Goal: Task Accomplishment & Management: Manage account settings

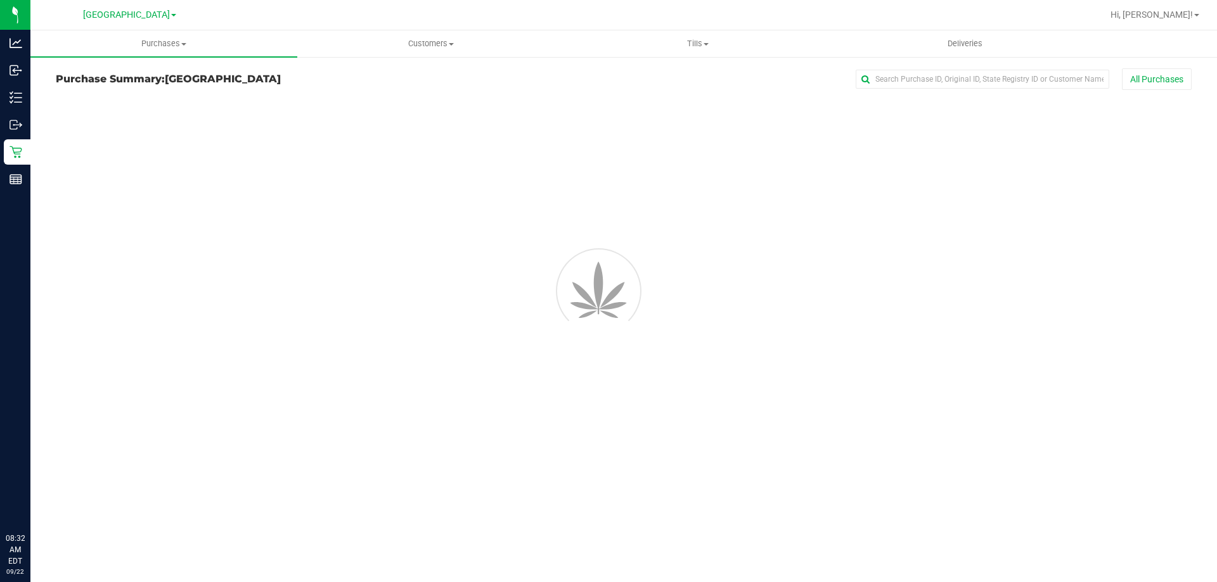
click at [143, 103] on div at bounding box center [624, 184] width 1174 height 176
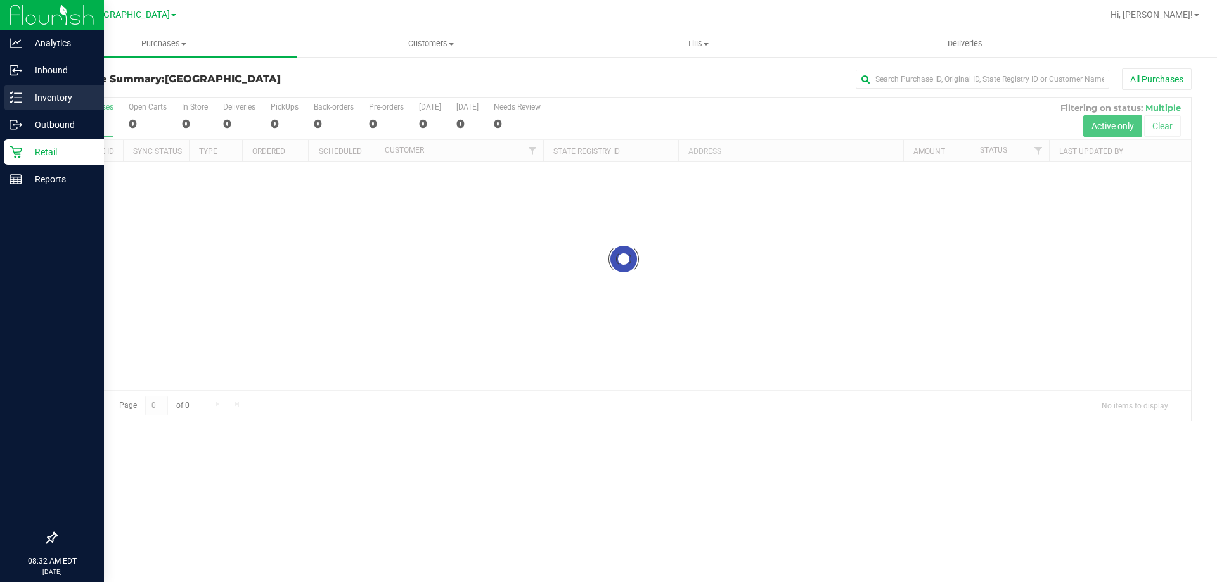
click at [16, 92] on icon at bounding box center [16, 97] width 13 height 13
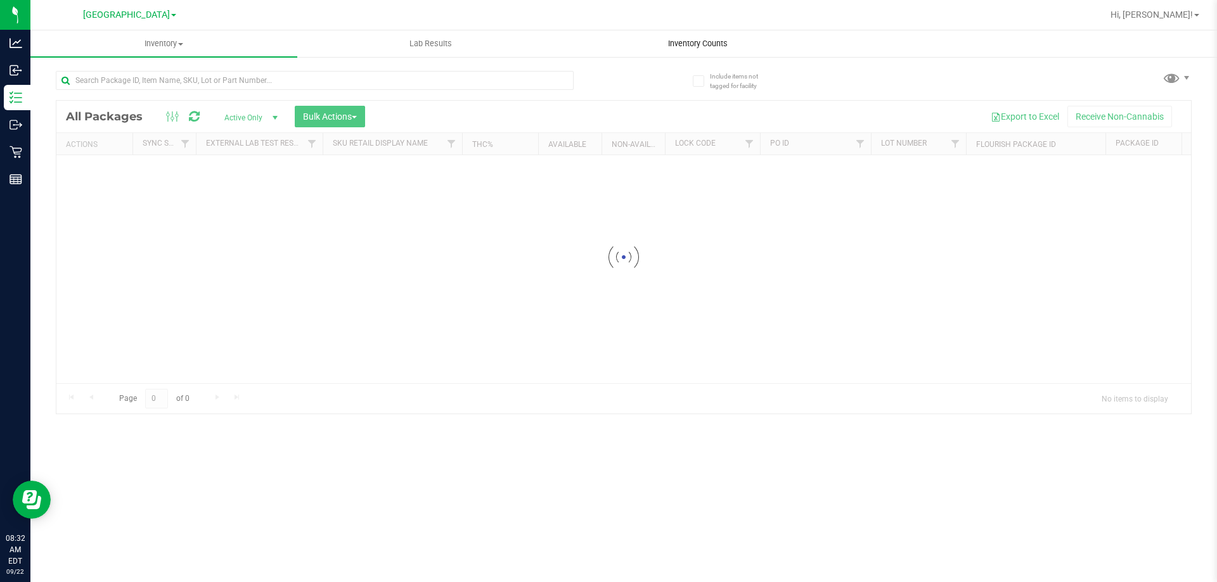
click at [648, 37] on uib-tab-heading "Inventory Counts" at bounding box center [698, 43] width 266 height 25
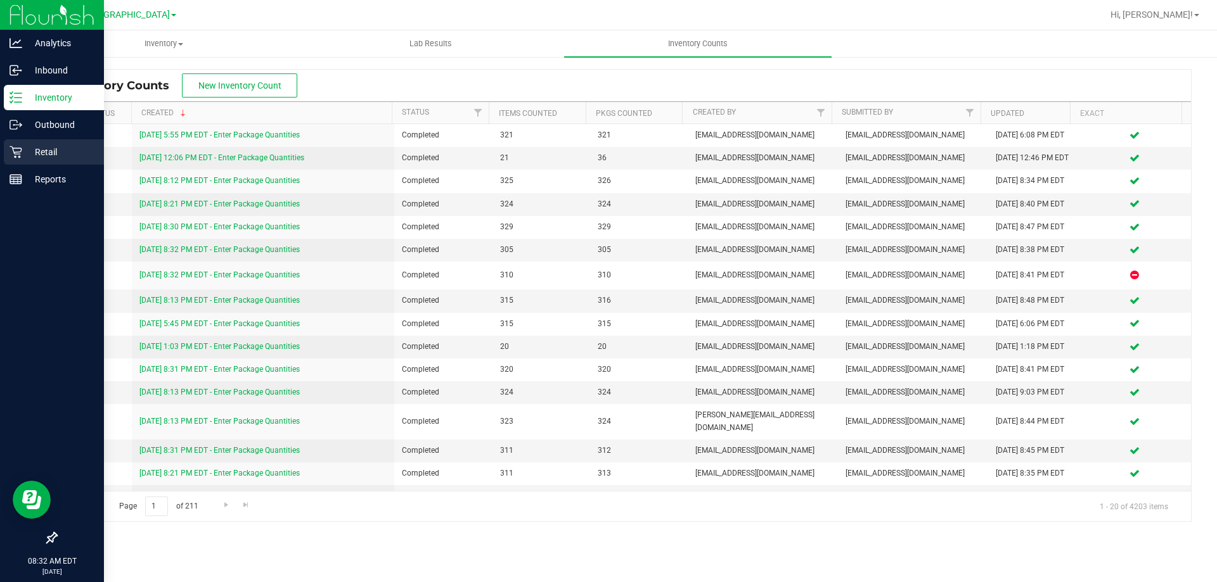
click at [48, 151] on p "Retail" at bounding box center [60, 152] width 76 height 15
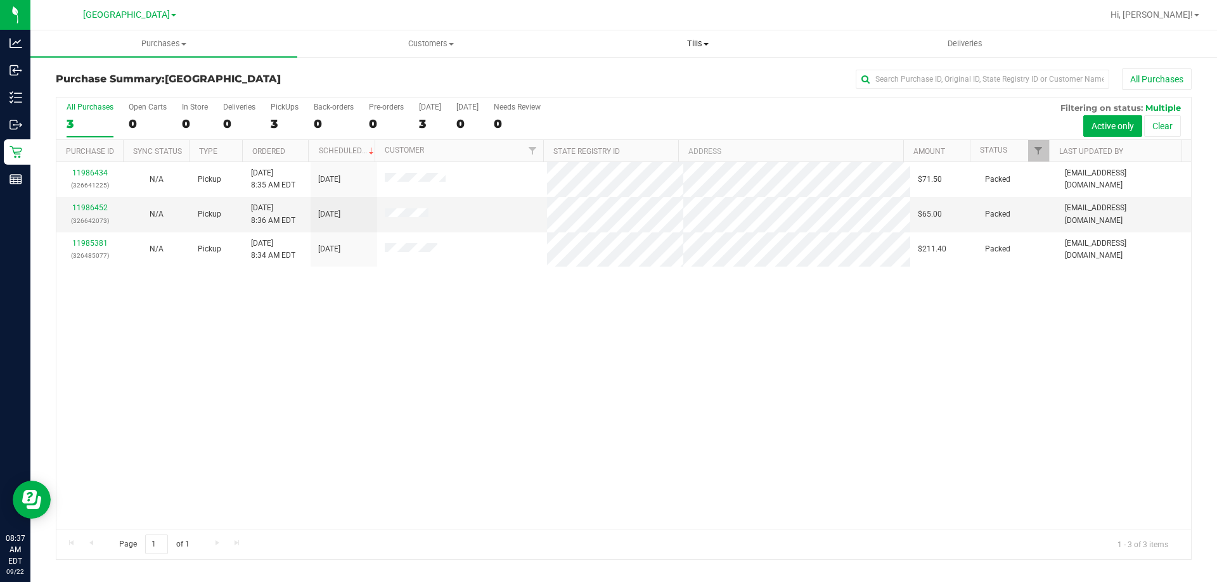
click at [696, 39] on span "Tills" at bounding box center [698, 43] width 266 height 11
click at [634, 73] on span "Manage tills" at bounding box center [607, 76] width 86 height 11
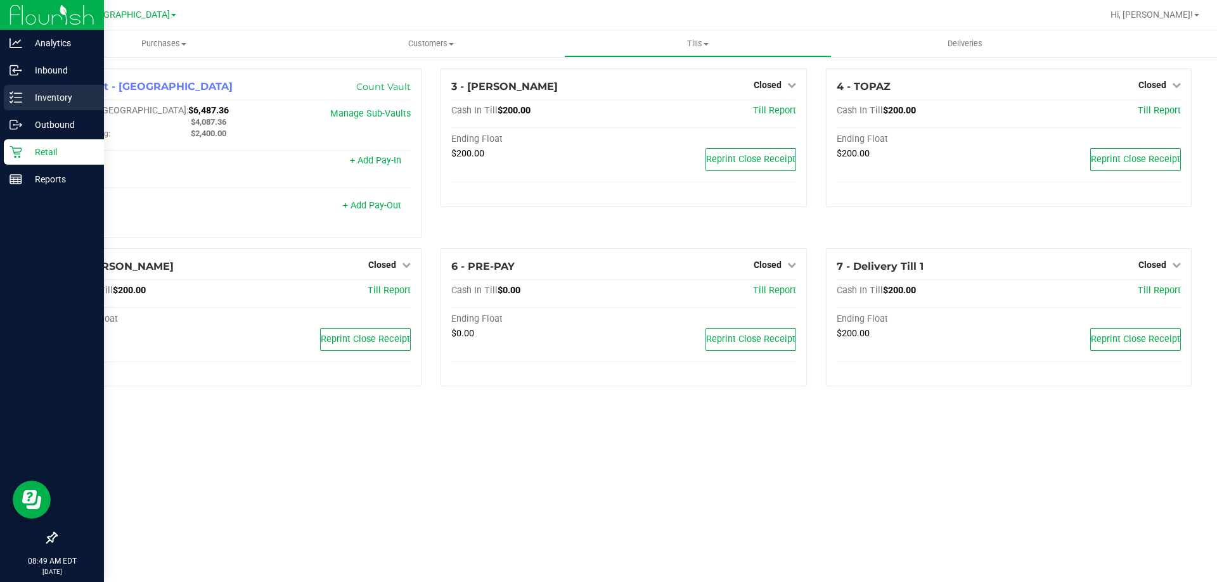
click at [0, 100] on link "Inventory" at bounding box center [52, 98] width 104 height 27
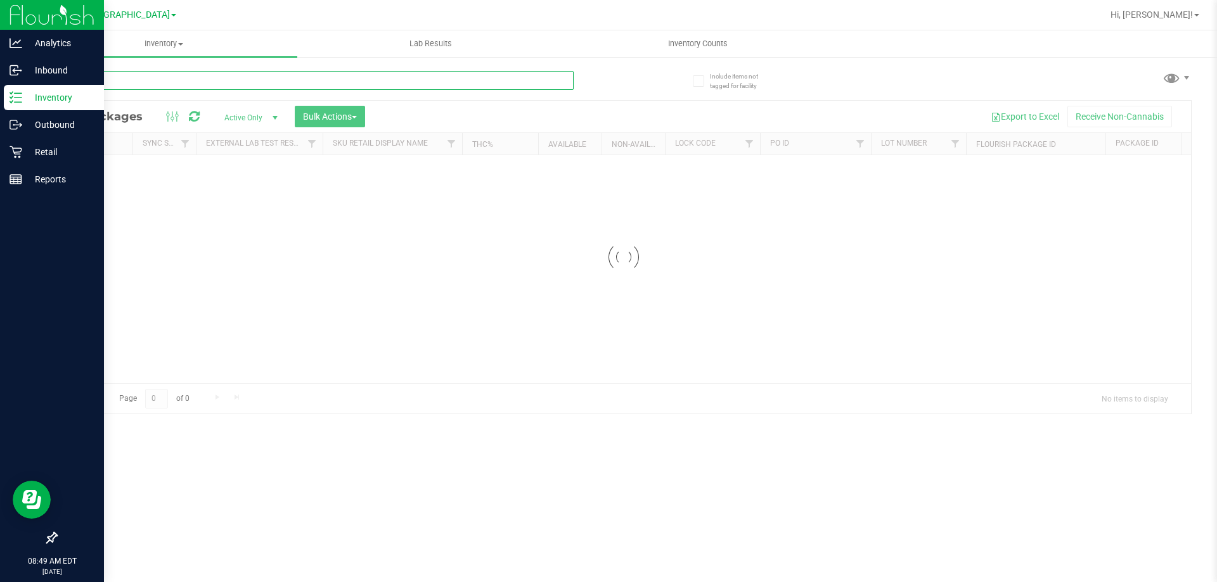
click at [140, 79] on input "text" at bounding box center [315, 80] width 518 height 19
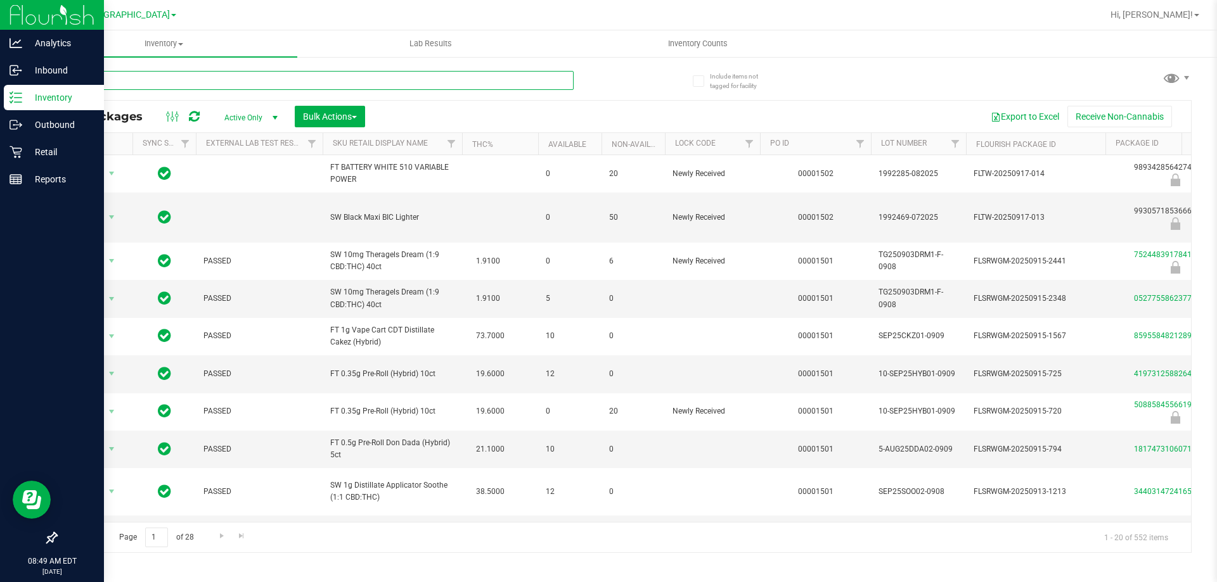
type input "tang"
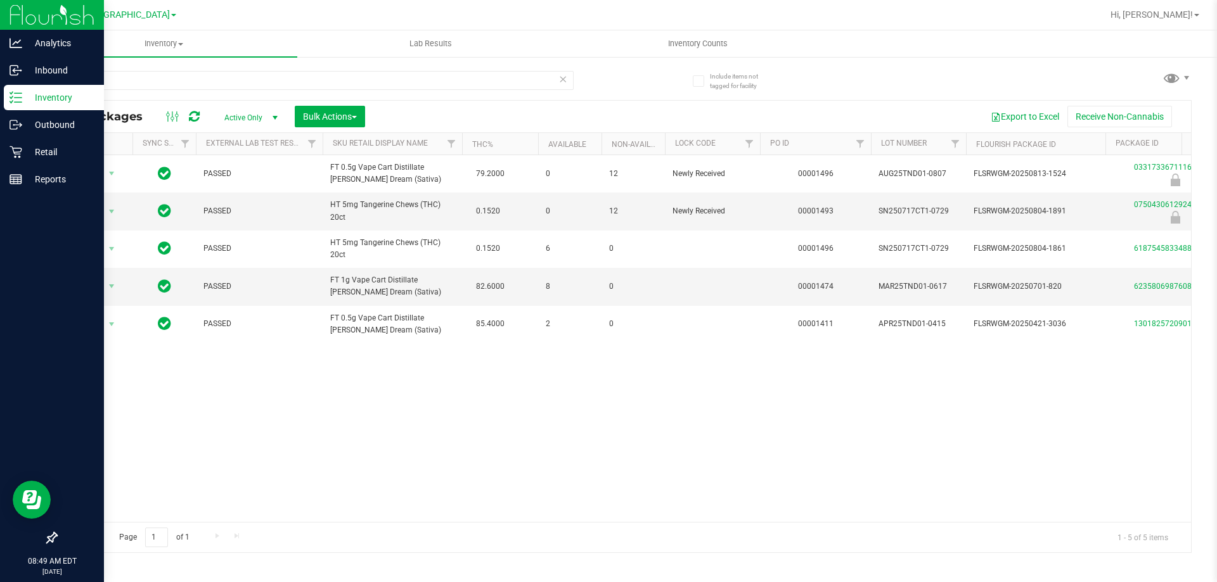
click at [563, 79] on icon at bounding box center [562, 78] width 9 height 15
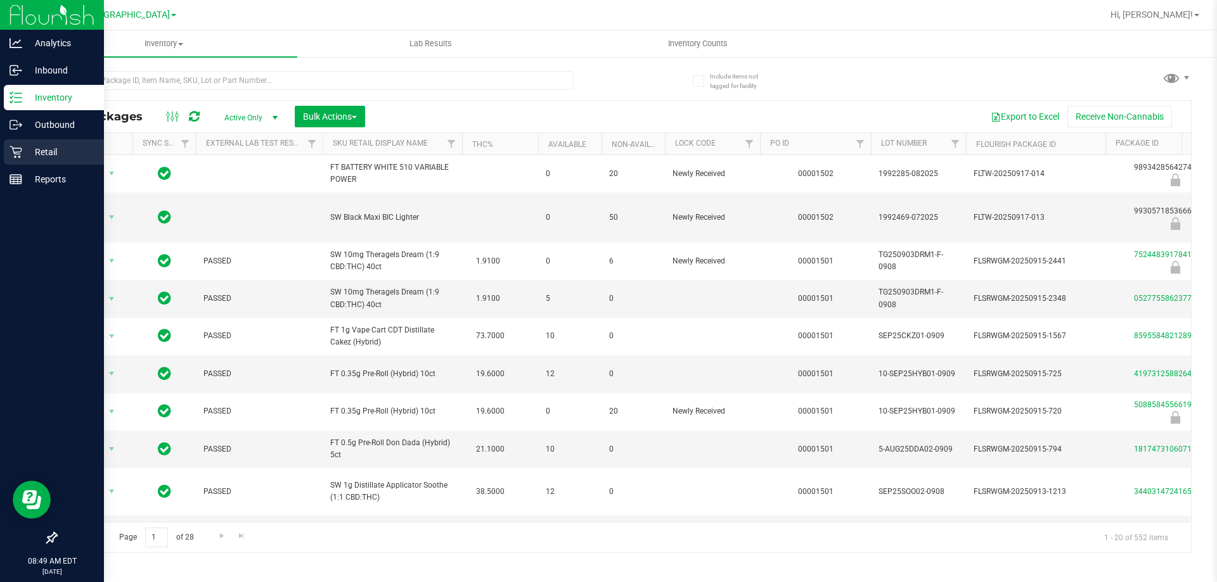
click at [55, 153] on p "Retail" at bounding box center [60, 152] width 76 height 15
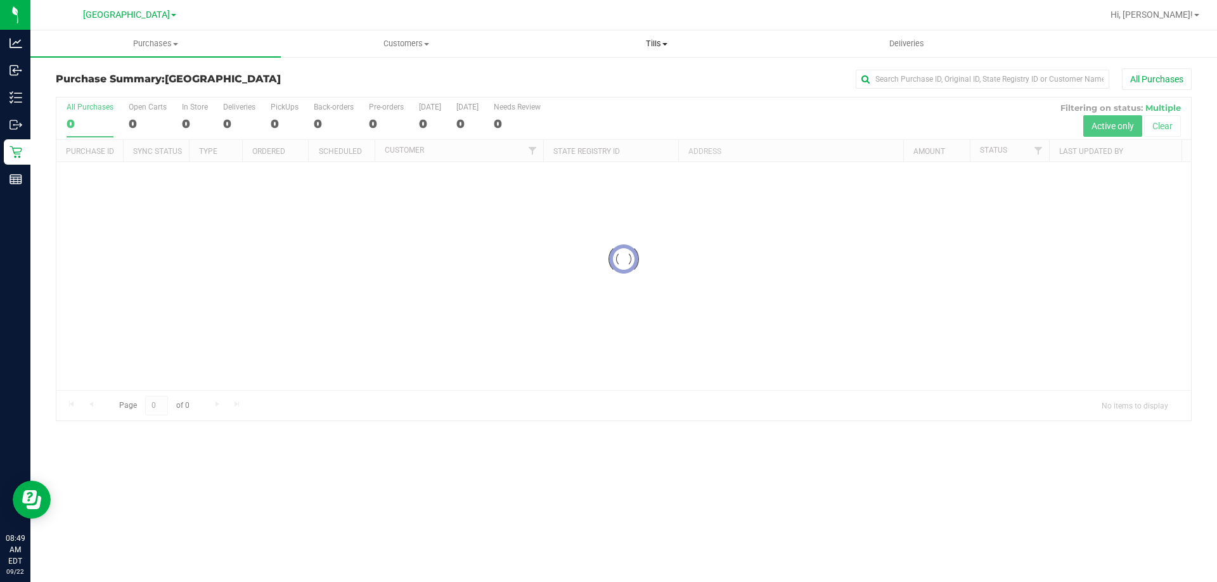
click at [659, 40] on span "Tills" at bounding box center [656, 43] width 249 height 11
click at [598, 76] on span "Manage tills" at bounding box center [574, 76] width 86 height 11
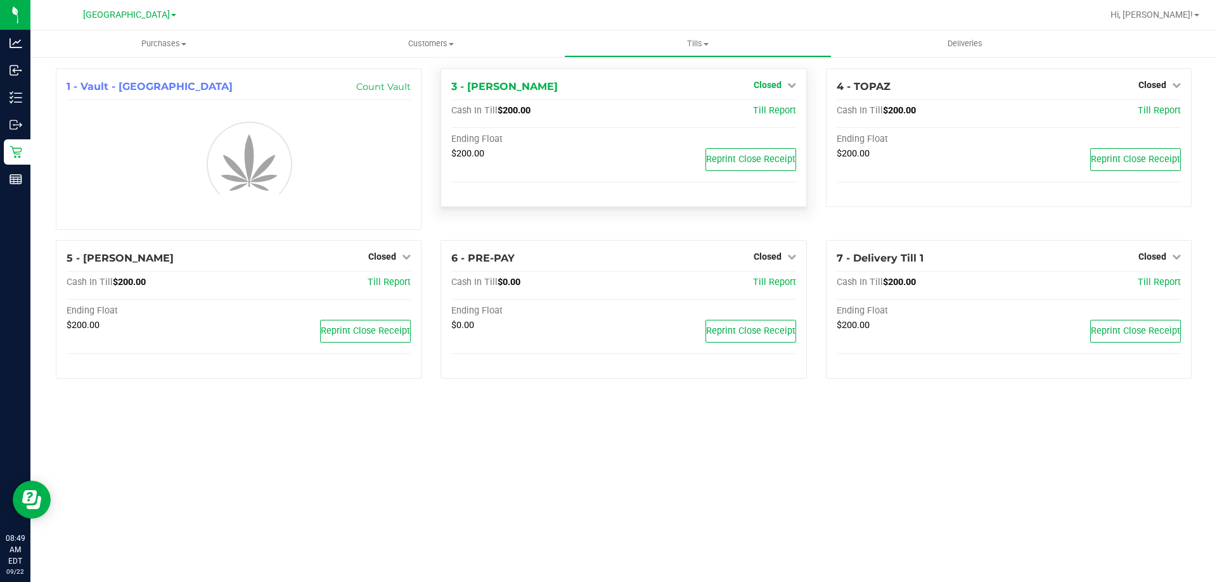
click at [770, 82] on span "Closed" at bounding box center [768, 85] width 28 height 10
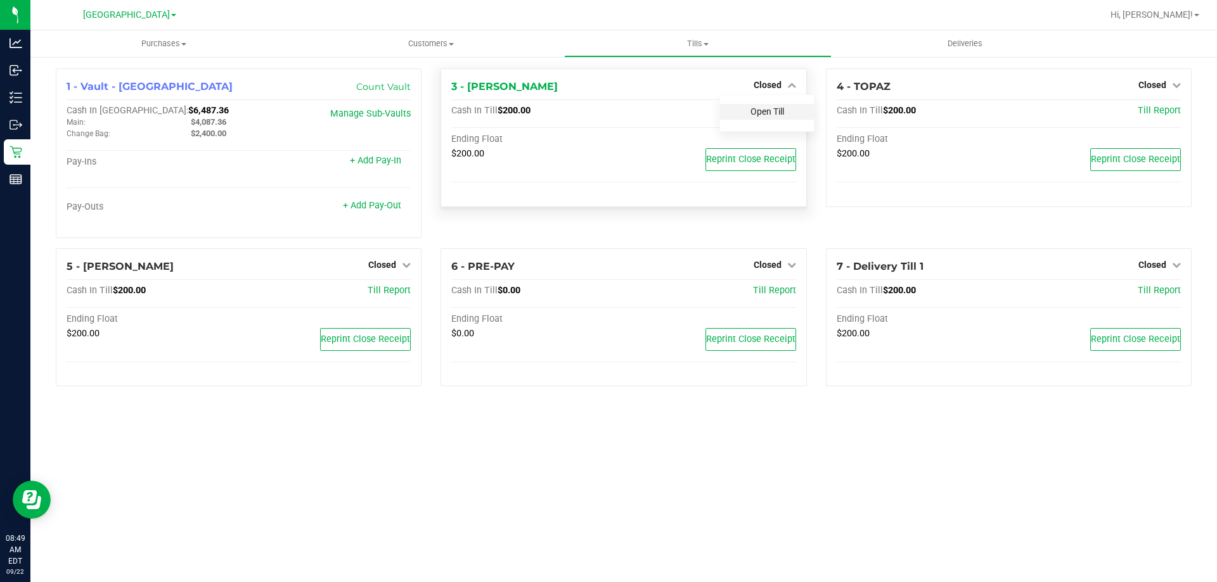
click at [771, 108] on link "Open Till" at bounding box center [767, 111] width 34 height 10
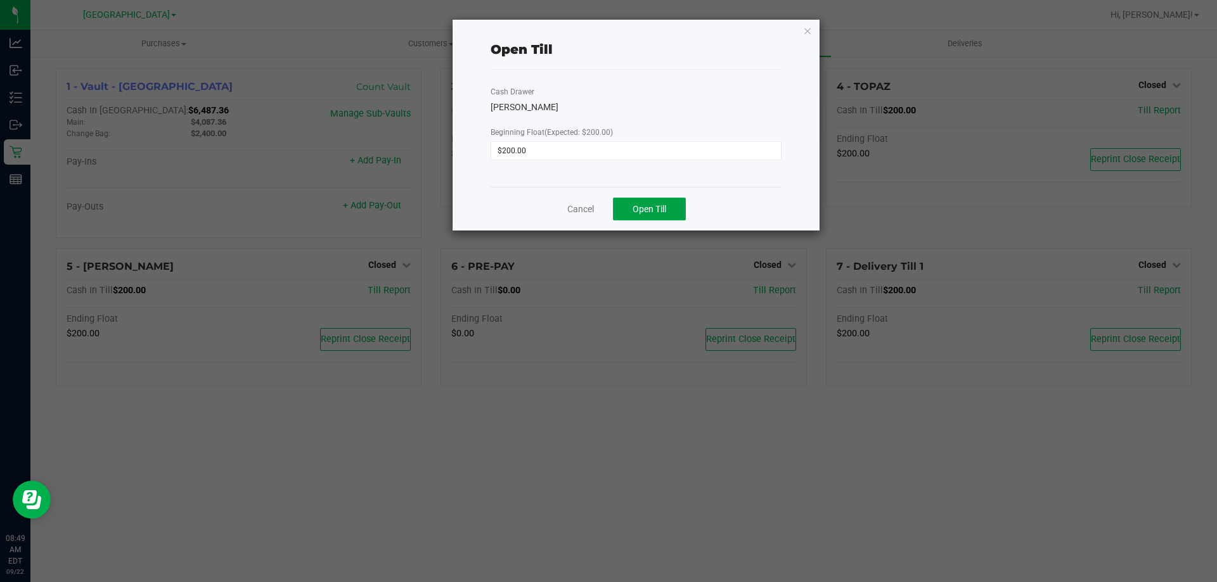
click at [654, 198] on button "Open Till" at bounding box center [649, 209] width 73 height 23
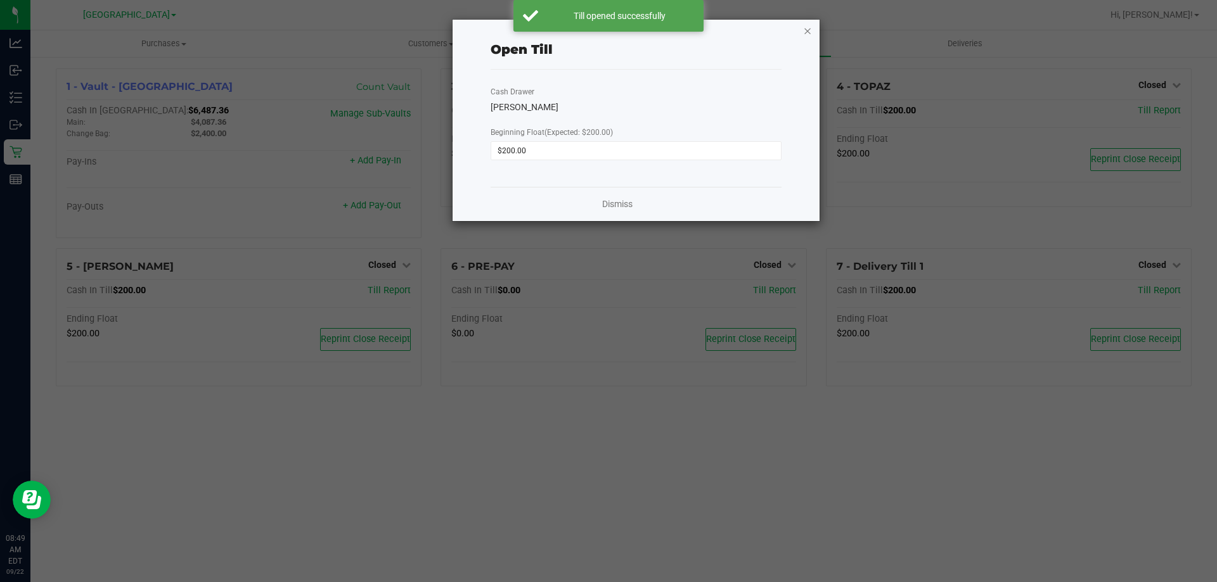
click at [808, 29] on icon "button" at bounding box center [807, 30] width 9 height 15
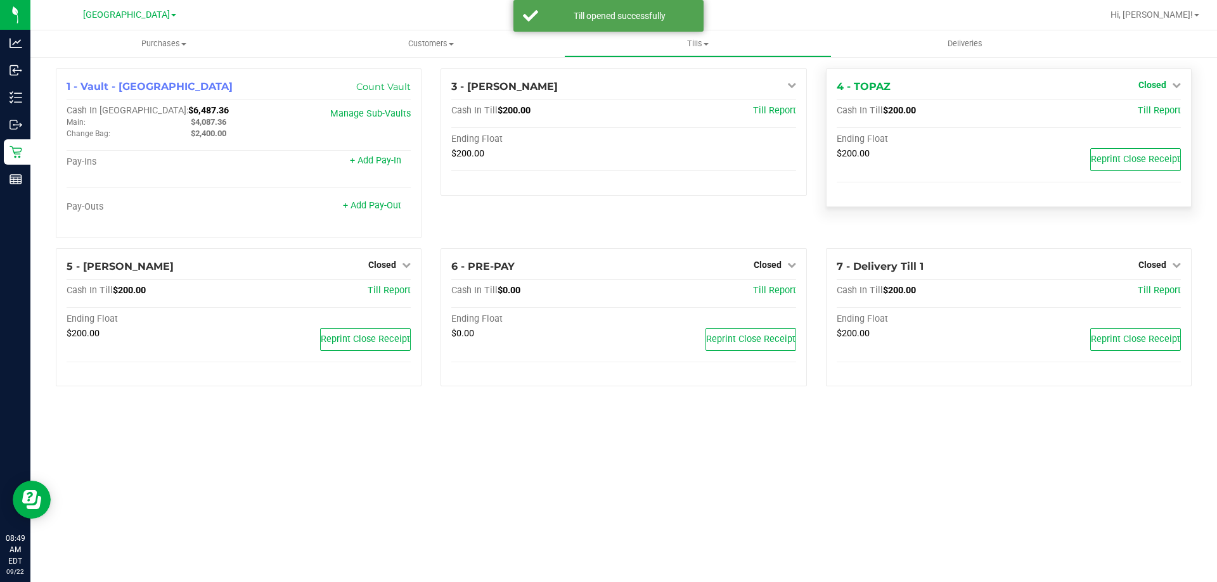
click at [1153, 84] on span "Closed" at bounding box center [1152, 85] width 28 height 10
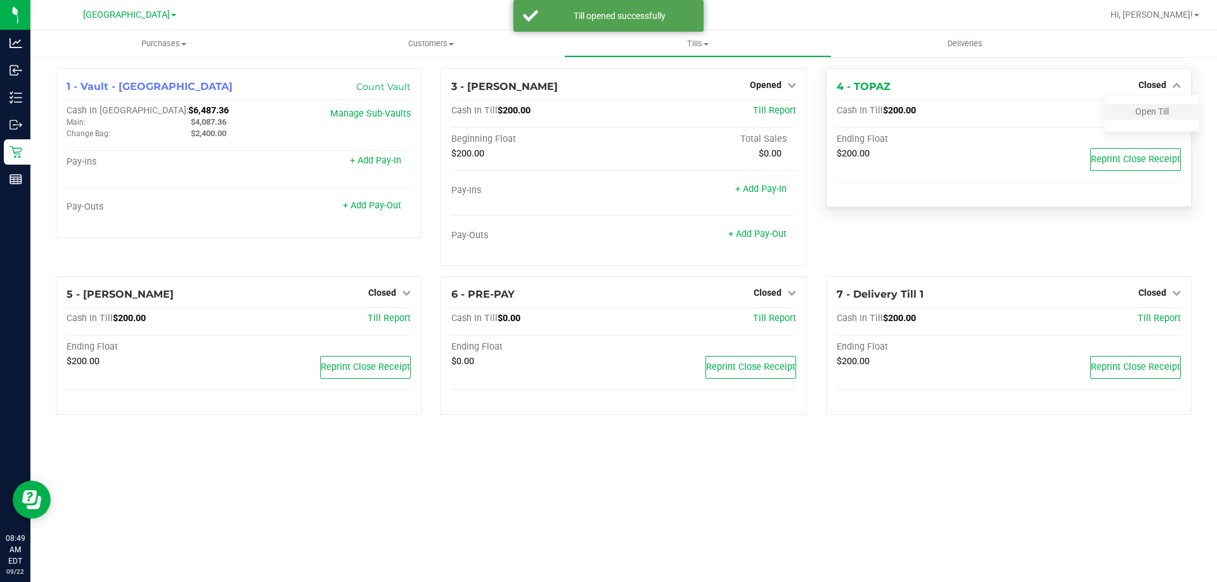
click at [1134, 112] on div "Open Till" at bounding box center [1152, 112] width 94 height 16
click at [1165, 120] on div at bounding box center [1152, 121] width 94 height 3
click at [1159, 115] on link "Open Till" at bounding box center [1152, 111] width 34 height 10
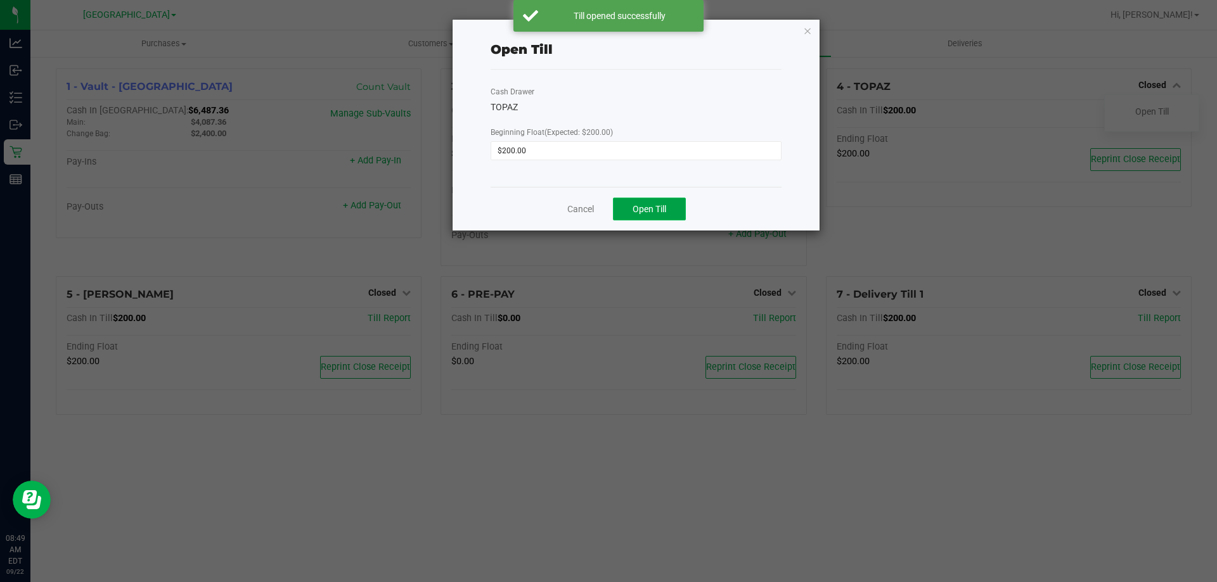
drag, startPoint x: 647, startPoint y: 200, endPoint x: 695, endPoint y: 137, distance: 79.6
click at [647, 200] on button "Open Till" at bounding box center [649, 209] width 73 height 23
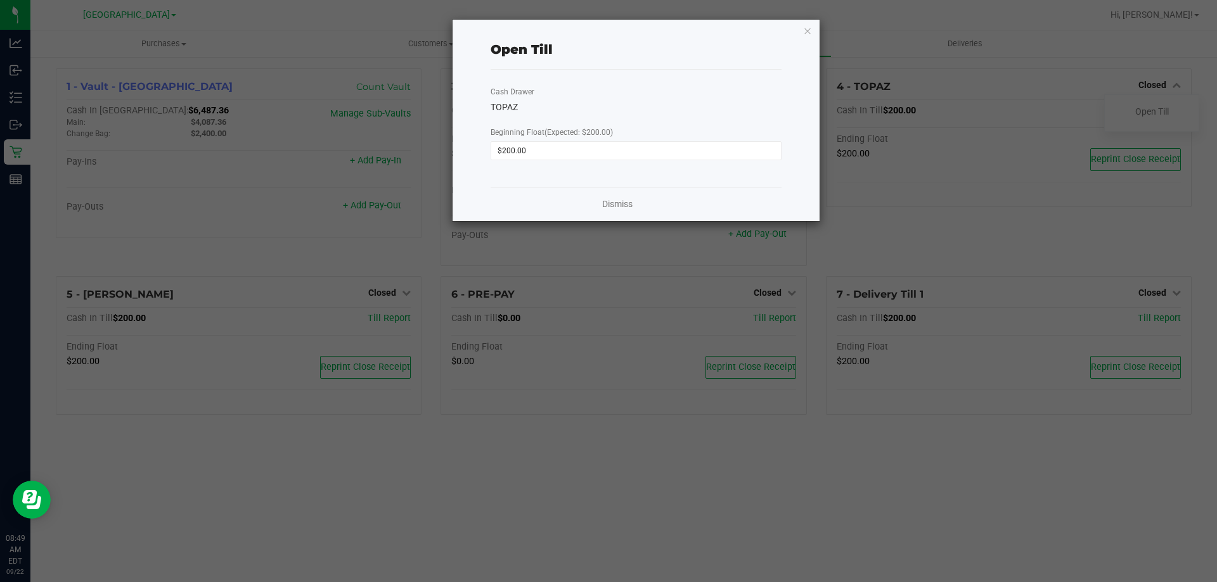
click at [810, 30] on icon "button" at bounding box center [807, 30] width 9 height 15
